Goal: Task Accomplishment & Management: Manage account settings

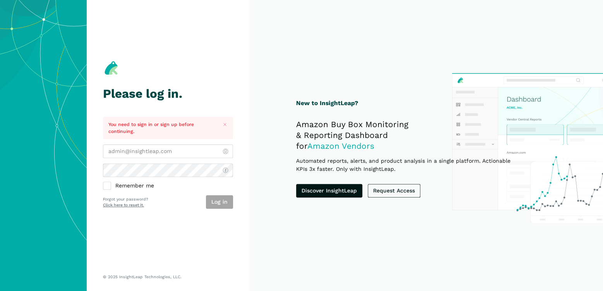
click at [103, 158] on div at bounding box center [103, 158] width 0 height 0
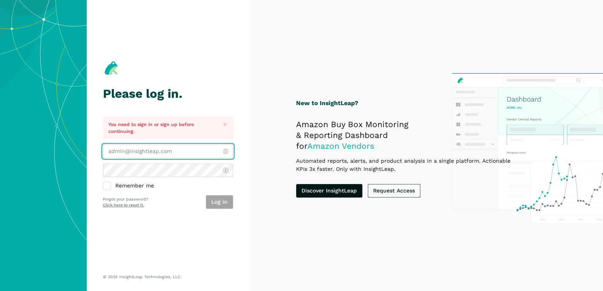
type input "[EMAIL_ADDRESS][DOMAIN_NAME]"
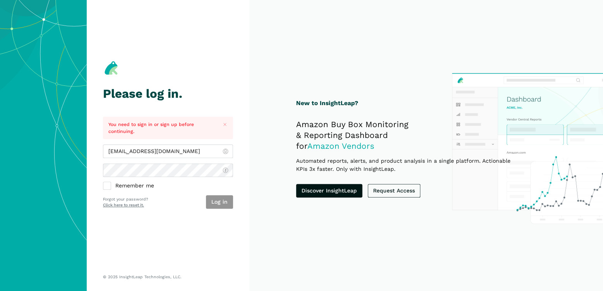
click at [220, 202] on button "Log in" at bounding box center [219, 202] width 27 height 14
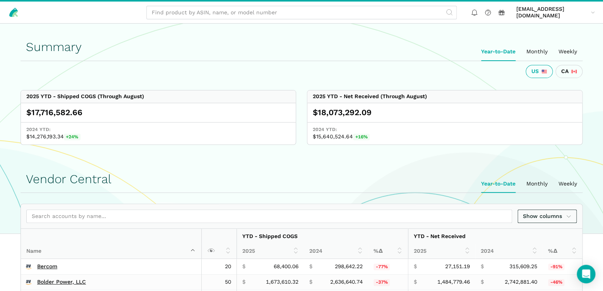
scroll to position [135, 0]
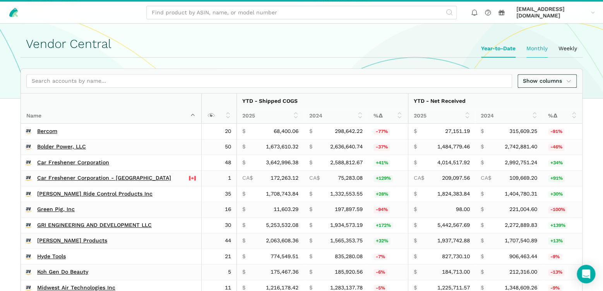
click at [539, 44] on ui-tab "Monthly" at bounding box center [537, 49] width 32 height 18
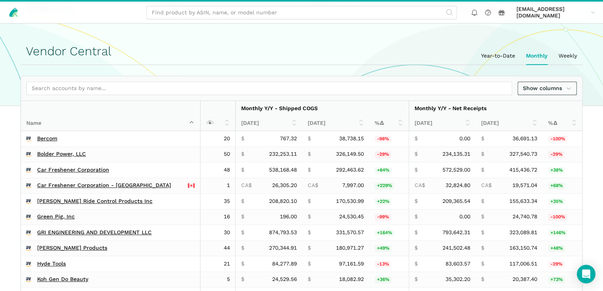
scroll to position [0, 0]
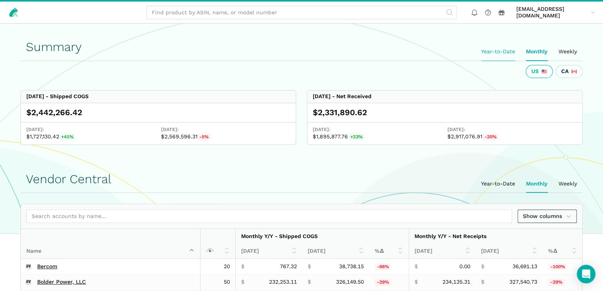
click at [498, 52] on ui-tab "Year-to-Date" at bounding box center [497, 52] width 45 height 18
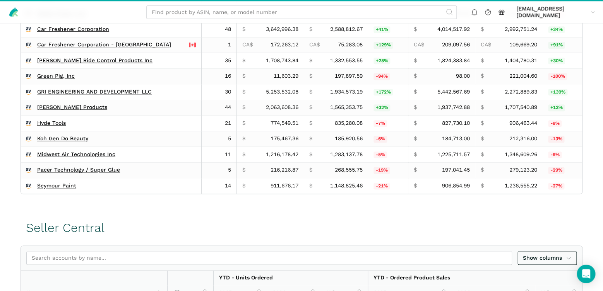
scroll to position [271, 0]
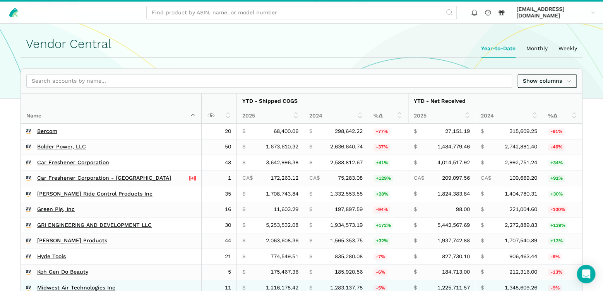
scroll to position [271, 0]
